Goal: Information Seeking & Learning: Compare options

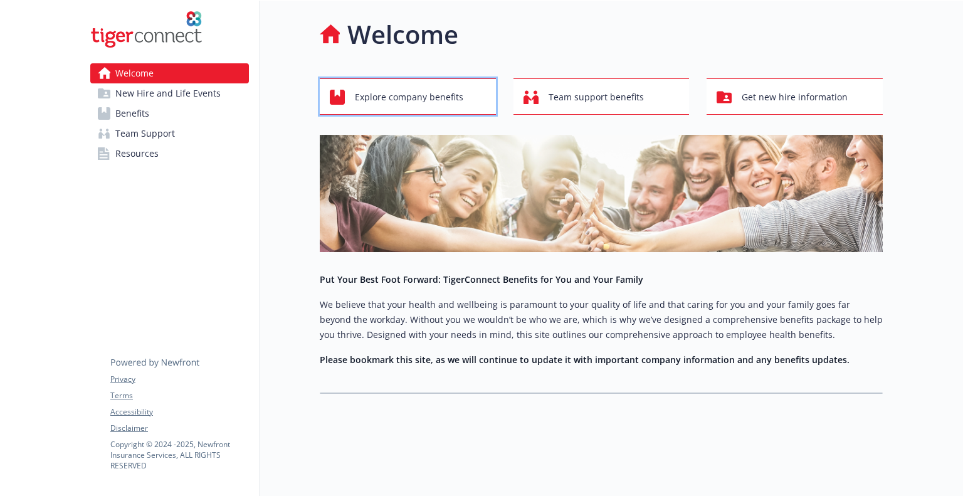
click at [438, 102] on span "Explore company benefits" at bounding box center [409, 97] width 108 height 24
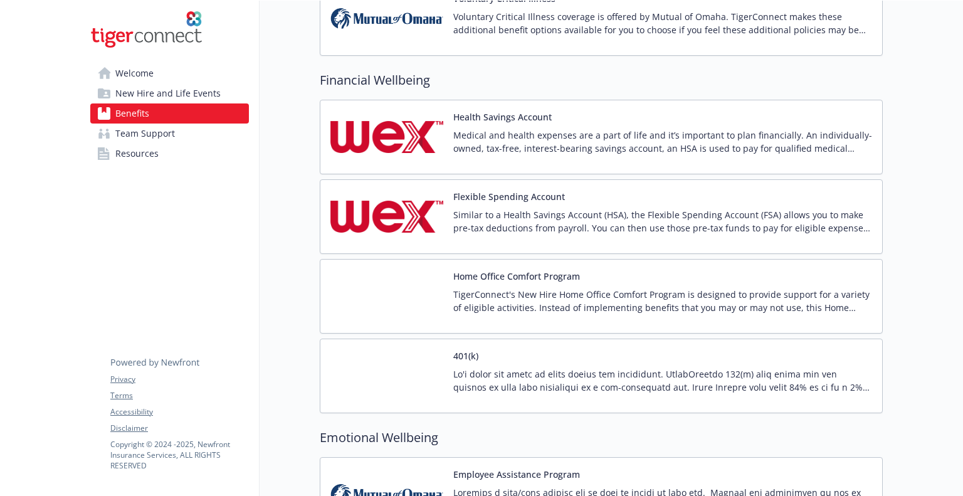
scroll to position [1467, 0]
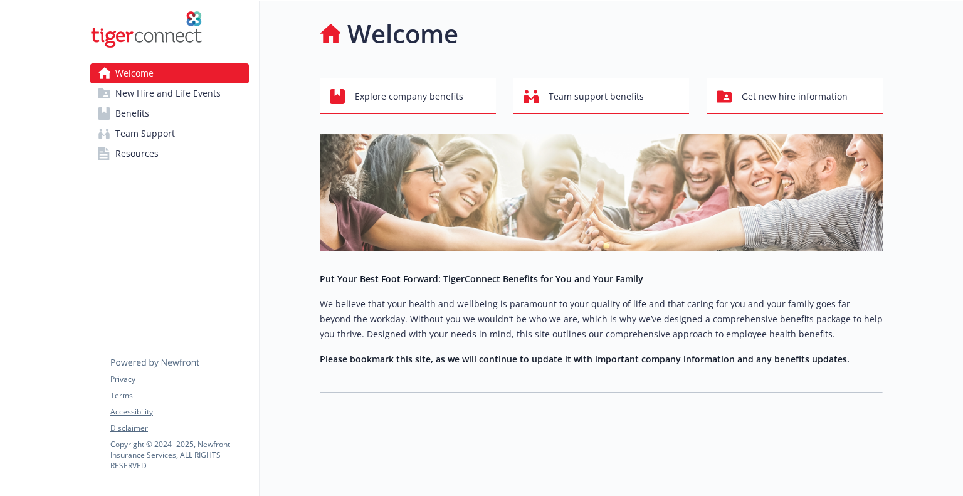
scroll to position [10, 0]
click at [399, 85] on span "Explore company benefits" at bounding box center [409, 97] width 108 height 24
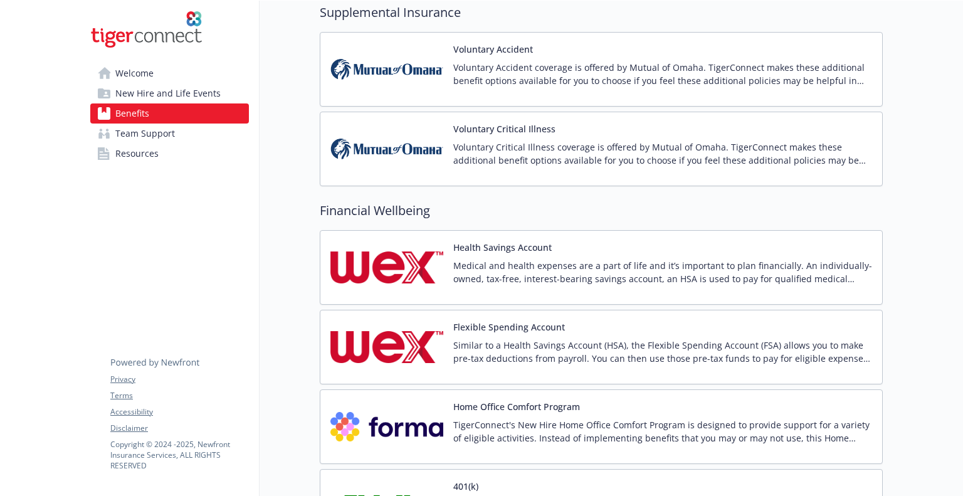
click at [492, 250] on div "Health Savings Account Medical and health expenses are a part of life and it’s …" at bounding box center [662, 267] width 419 height 53
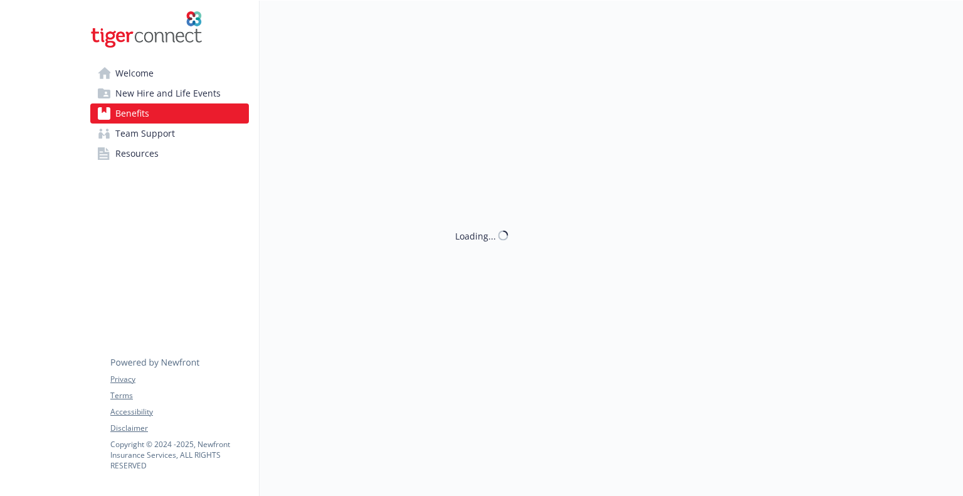
scroll to position [1337, 0]
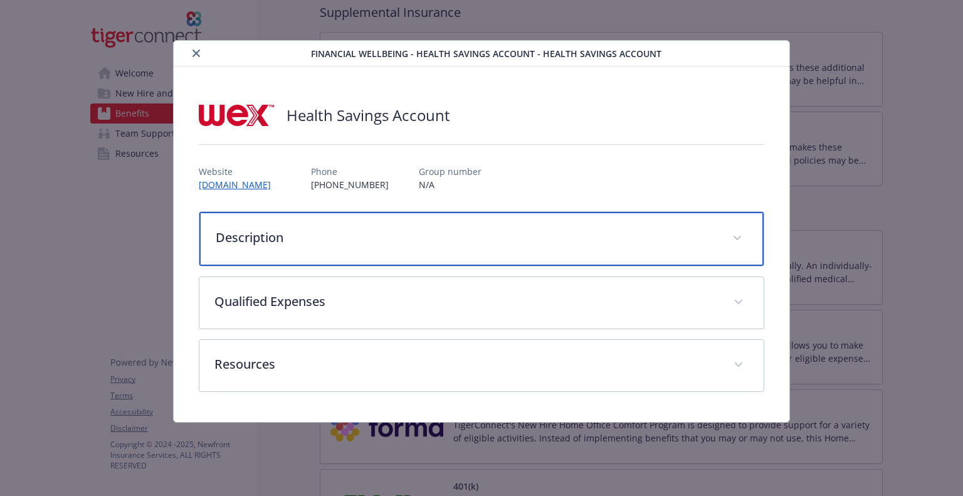
click at [408, 238] on p "Description" at bounding box center [466, 237] width 501 height 19
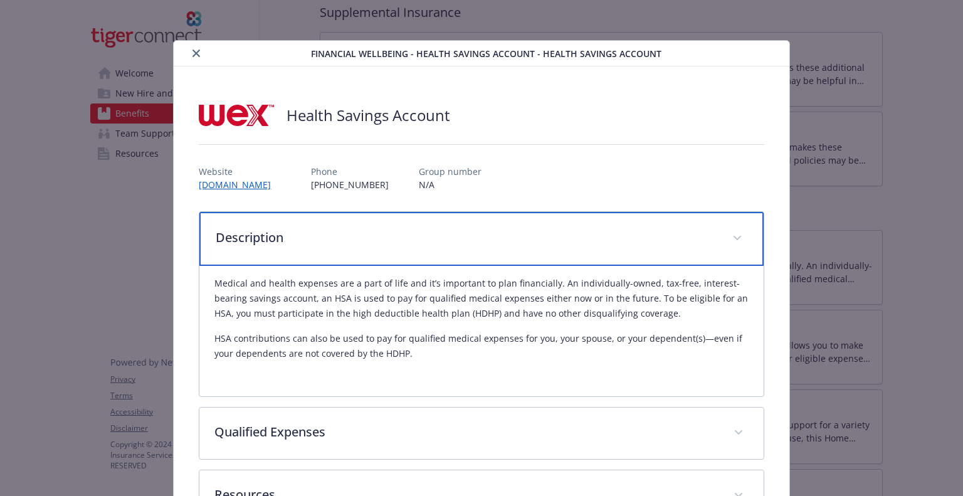
scroll to position [95, 0]
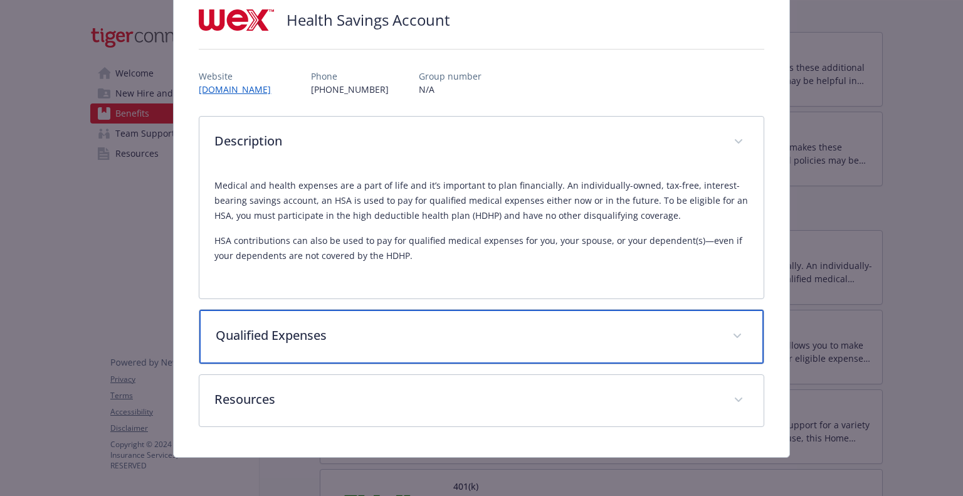
click at [407, 333] on p "Qualified Expenses" at bounding box center [466, 335] width 501 height 19
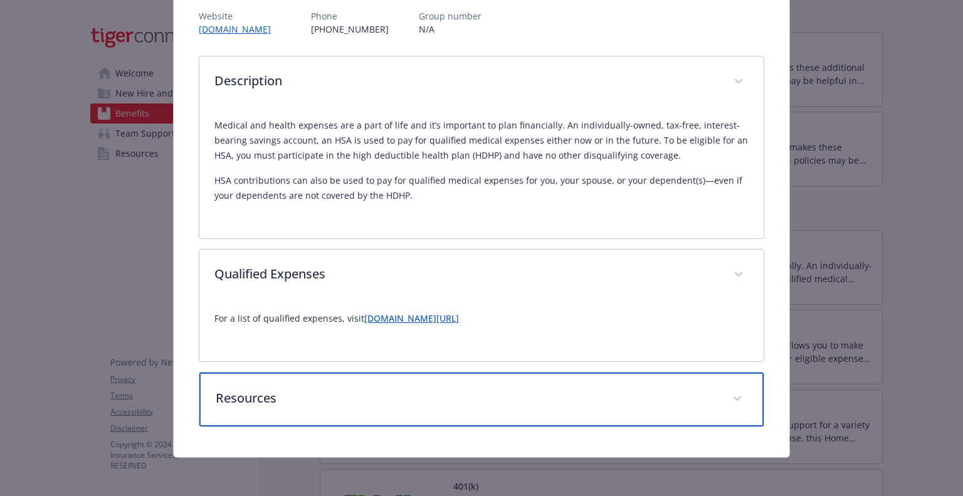
click at [384, 397] on p "Resources" at bounding box center [466, 398] width 501 height 19
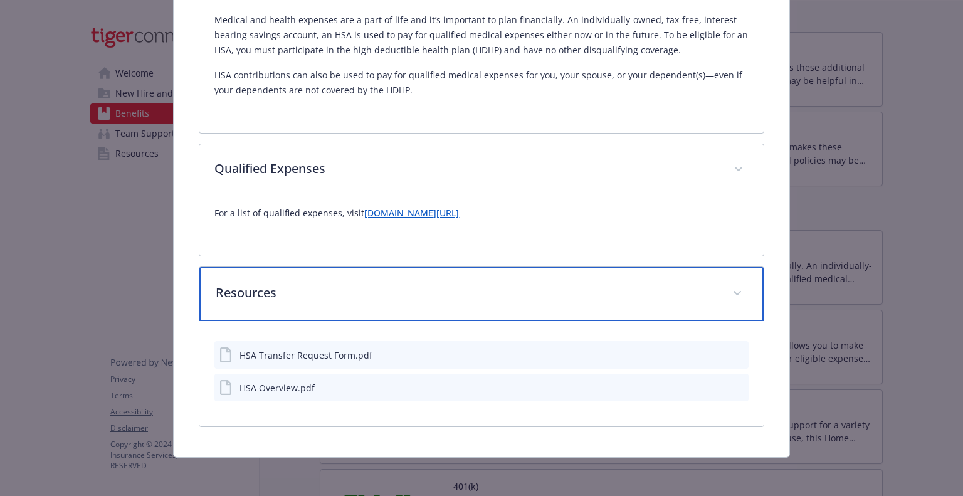
scroll to position [0, 0]
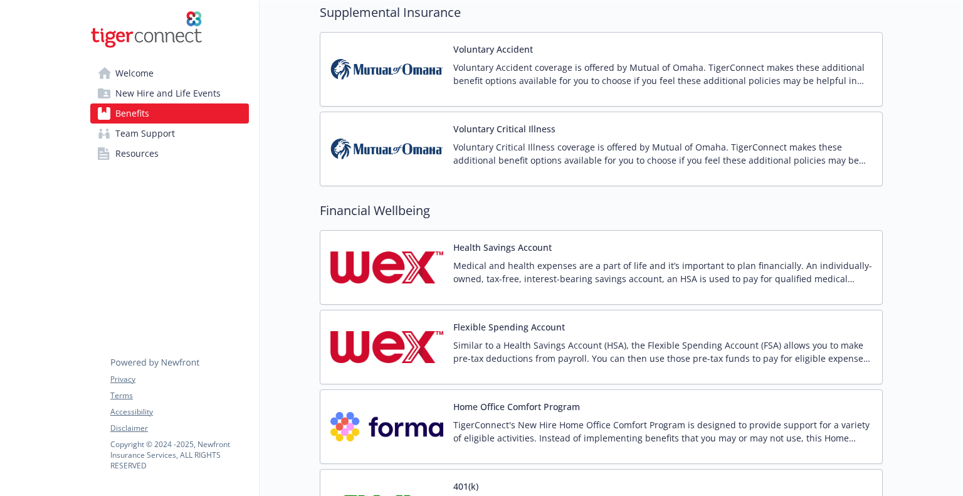
click at [592, 355] on p "Similar to a Health Savings Account (HSA), the Flexible Spending Account (FSA) …" at bounding box center [662, 352] width 419 height 26
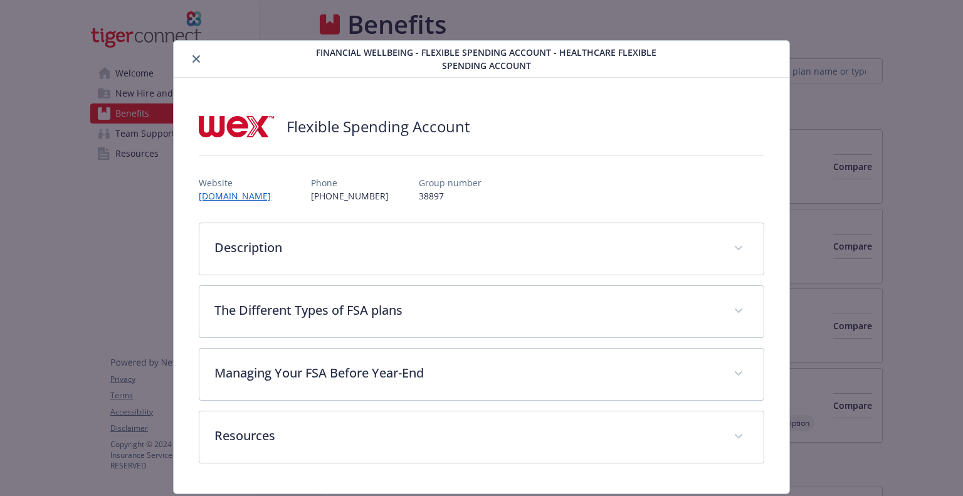
scroll to position [1337, 0]
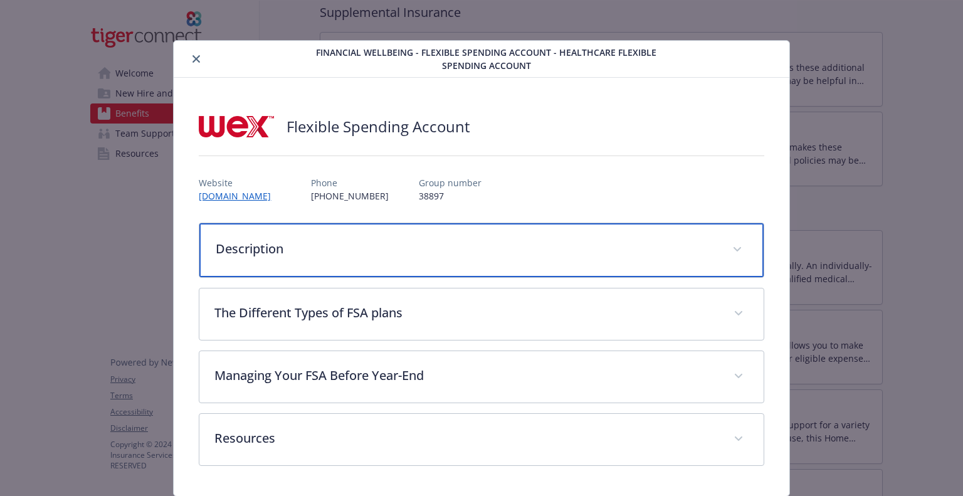
click at [399, 258] on div "Description" at bounding box center [481, 250] width 564 height 54
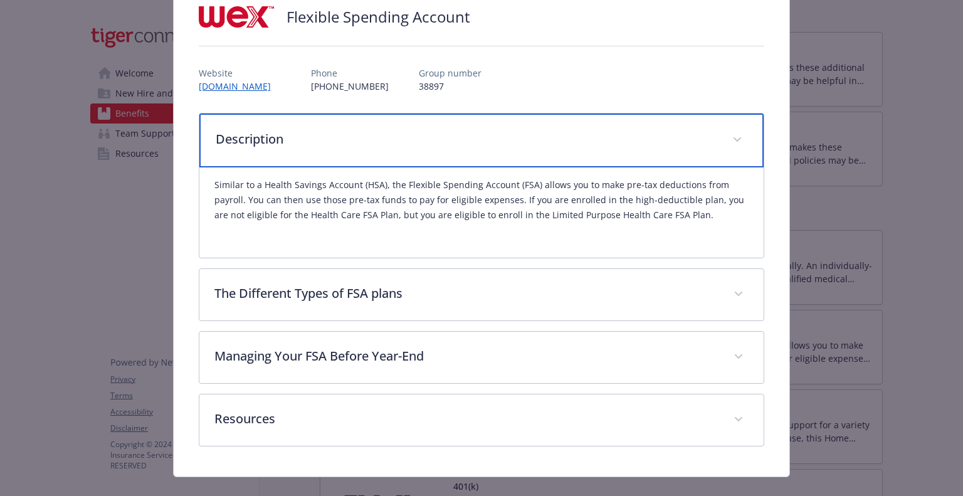
scroll to position [110, 0]
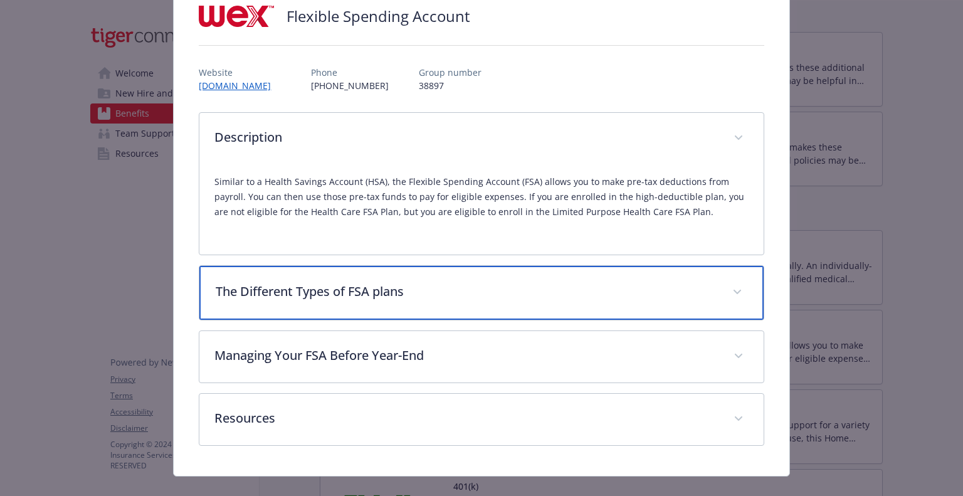
click at [525, 293] on p "The Different Types of FSA plans" at bounding box center [466, 291] width 501 height 19
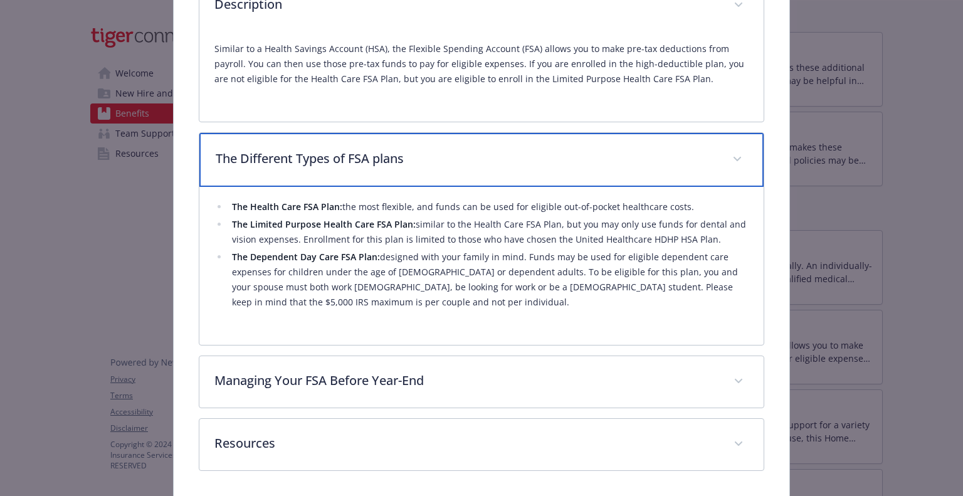
scroll to position [243, 0]
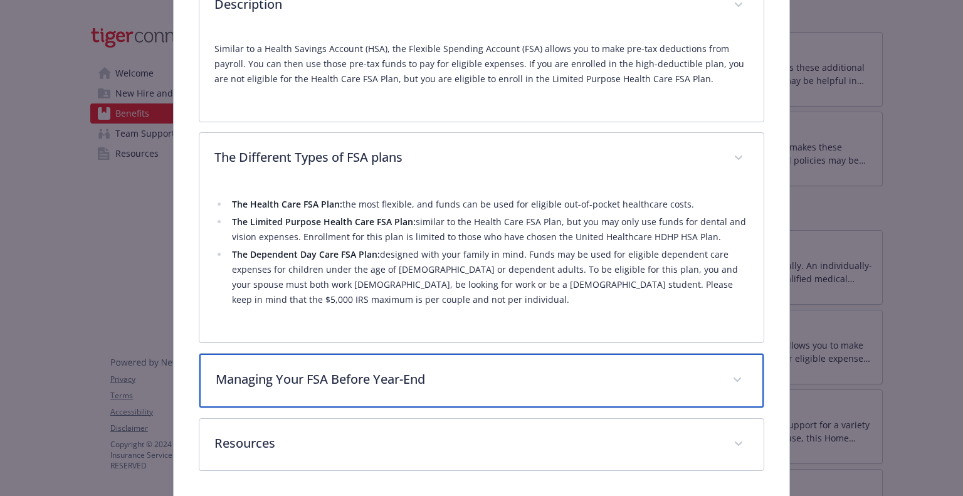
click at [471, 387] on div "Managing Your FSA Before Year-End" at bounding box center [481, 381] width 564 height 54
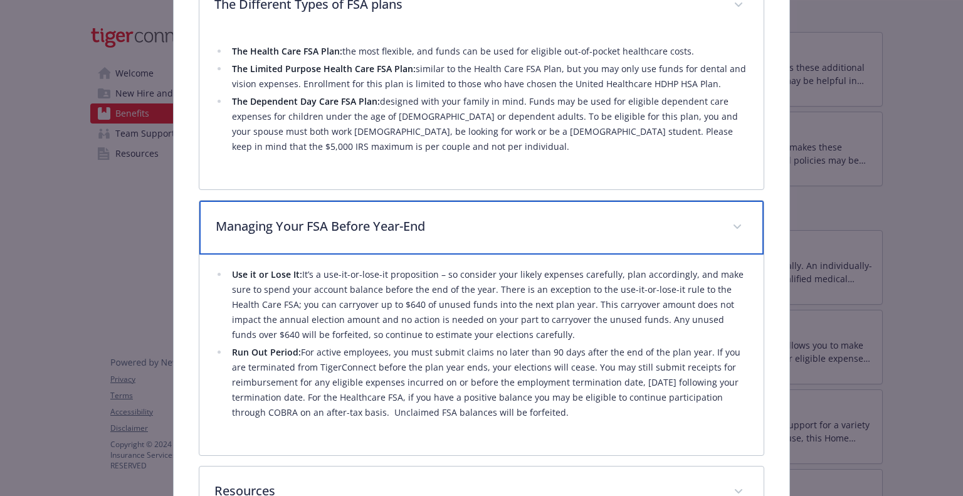
scroll to position [487, 0]
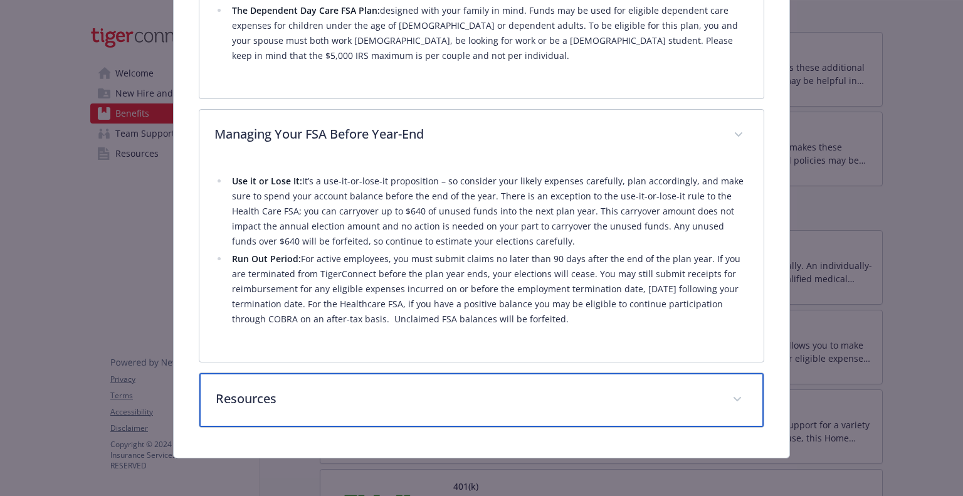
click at [449, 381] on div "Resources" at bounding box center [481, 400] width 564 height 54
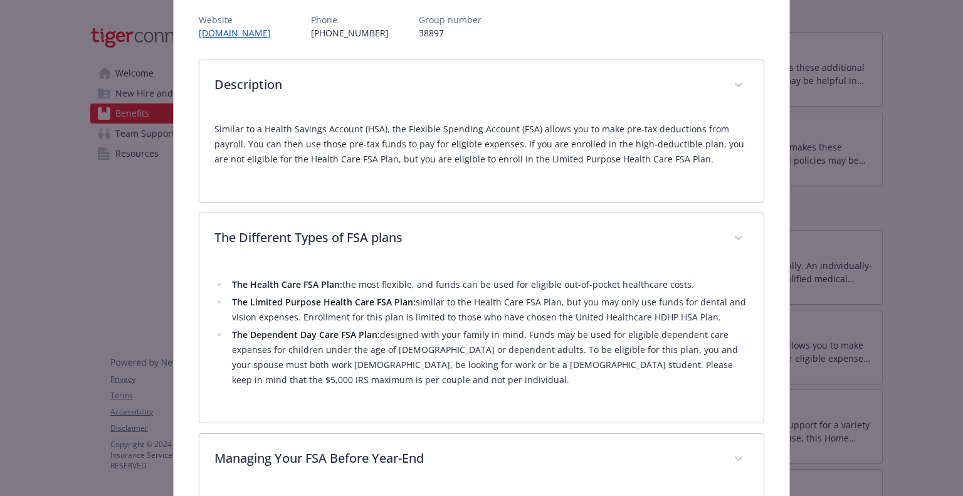
scroll to position [0, 0]
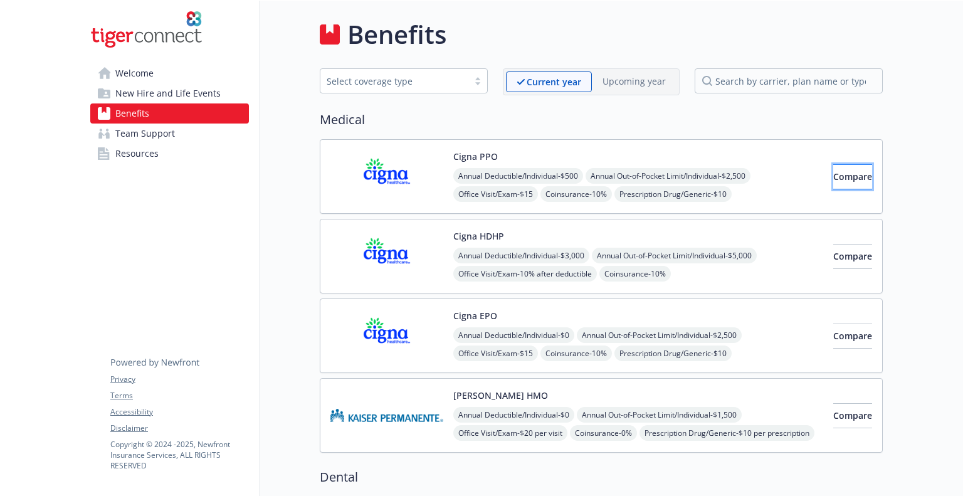
click at [843, 176] on span "Compare" at bounding box center [852, 177] width 39 height 12
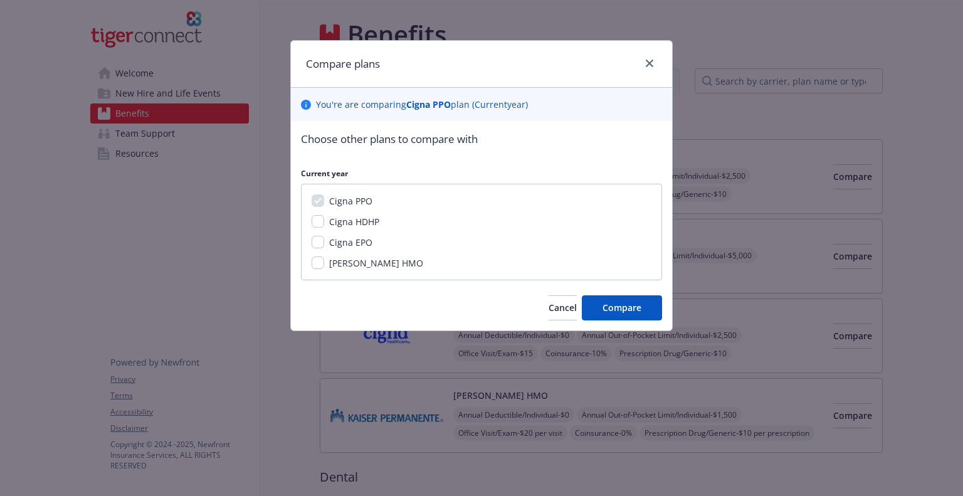
click at [326, 231] on div "Cigna PPO Cigna HDHP Cigna EPO [PERSON_NAME] HMO" at bounding box center [481, 232] width 361 height 97
click at [318, 228] on div "Cigna HDHP" at bounding box center [482, 221] width 340 height 13
click at [309, 218] on div "Cigna PPO Cigna HDHP Cigna EPO [PERSON_NAME] HMO" at bounding box center [481, 232] width 361 height 97
click at [312, 218] on input "Cigna HDHP" at bounding box center [318, 221] width 13 height 13
checkbox input "true"
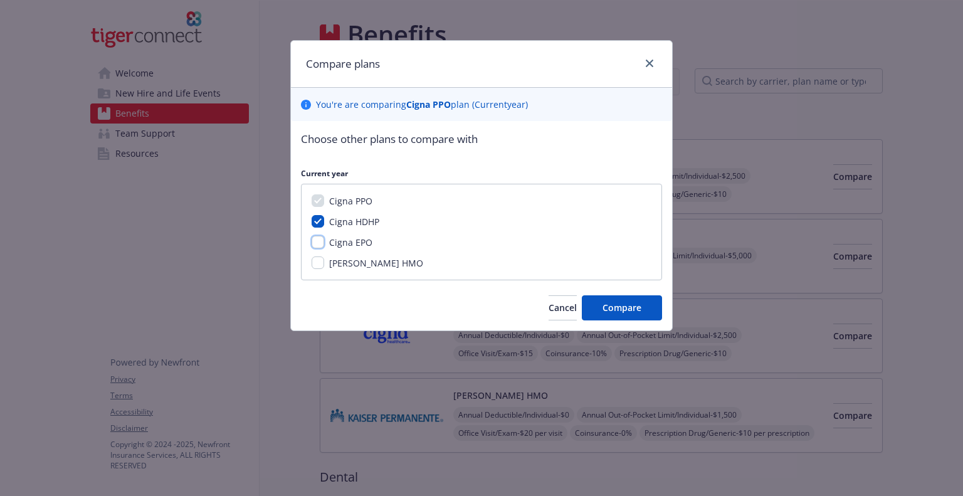
click at [317, 239] on input "Cigna EPO" at bounding box center [318, 242] width 13 height 13
checkbox input "true"
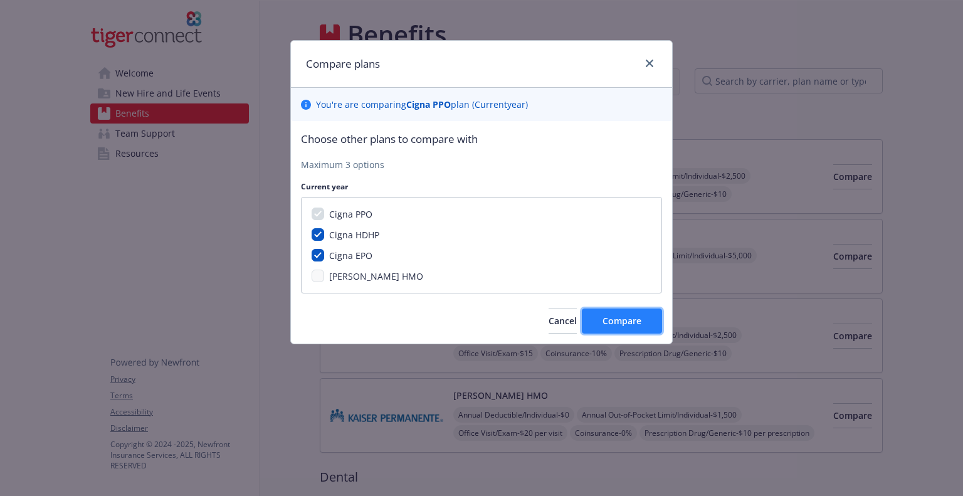
click at [611, 318] on span "Compare" at bounding box center [621, 321] width 39 height 12
